Goal: Find specific page/section: Locate a particular part of the current website

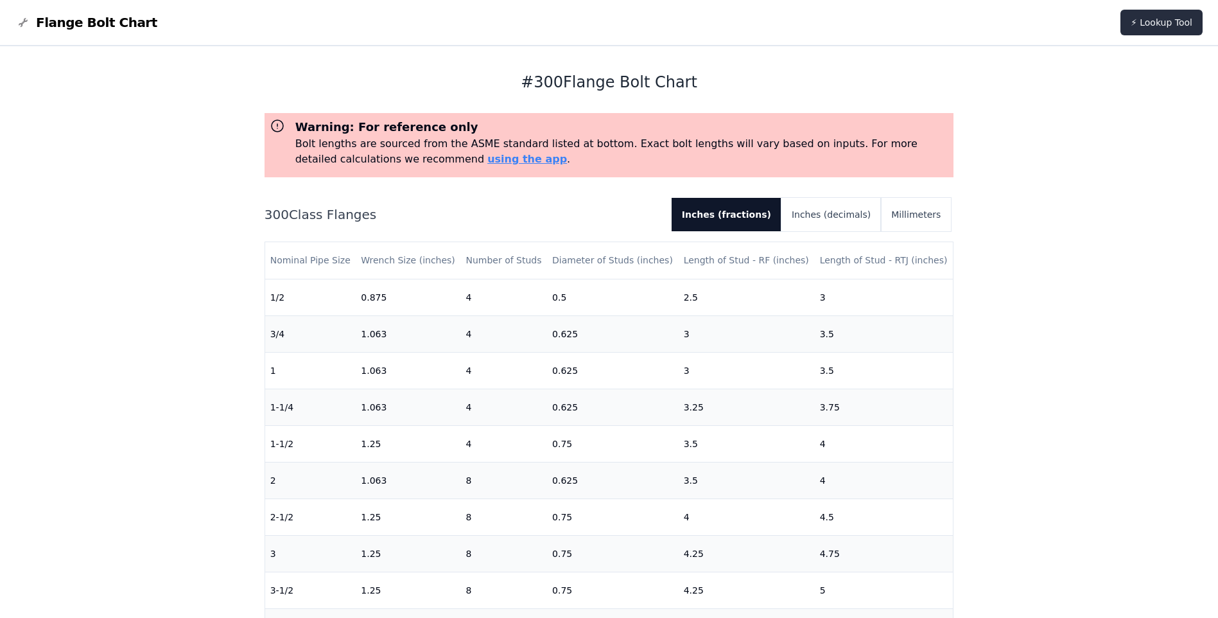
click at [1175, 24] on link "⚡ Lookup Tool" at bounding box center [1162, 23] width 82 height 26
